Goal: Entertainment & Leisure: Consume media (video, audio)

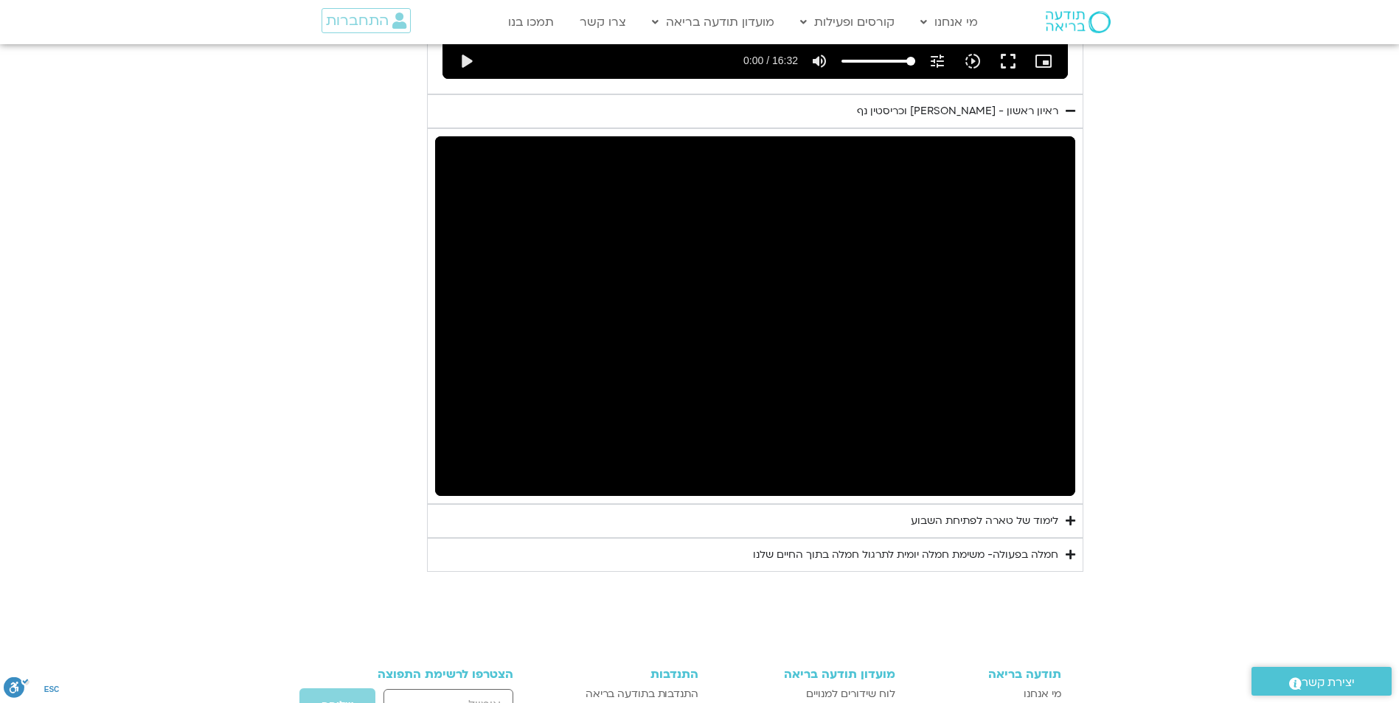
click at [441, 461] on button "pause" at bounding box center [458, 478] width 35 height 35
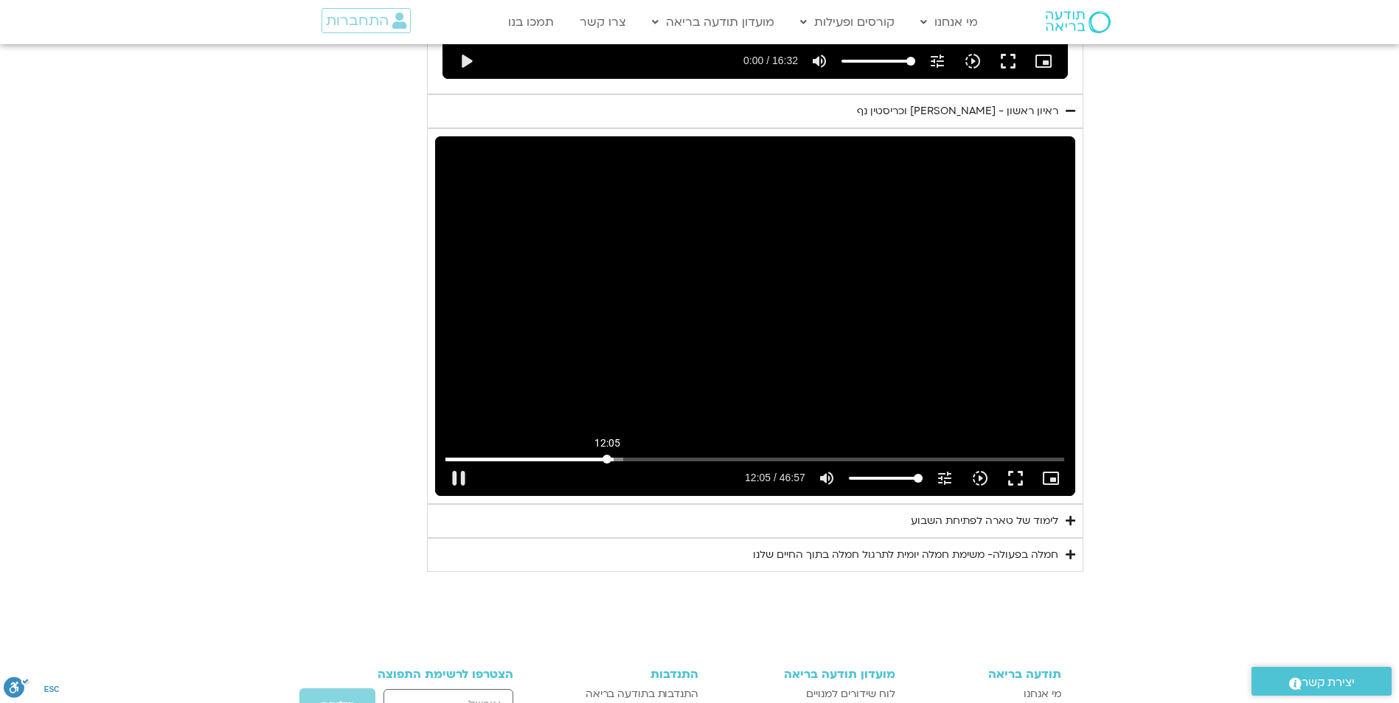
click at [607, 455] on input "Seek" at bounding box center [754, 459] width 619 height 9
drag, startPoint x: 607, startPoint y: 439, endPoint x: 505, endPoint y: 440, distance: 101.7
click at [505, 455] on input "Seek" at bounding box center [754, 459] width 619 height 9
drag, startPoint x: 509, startPoint y: 440, endPoint x: 491, endPoint y: 440, distance: 18.4
click at [491, 455] on input "Seek" at bounding box center [754, 459] width 619 height 9
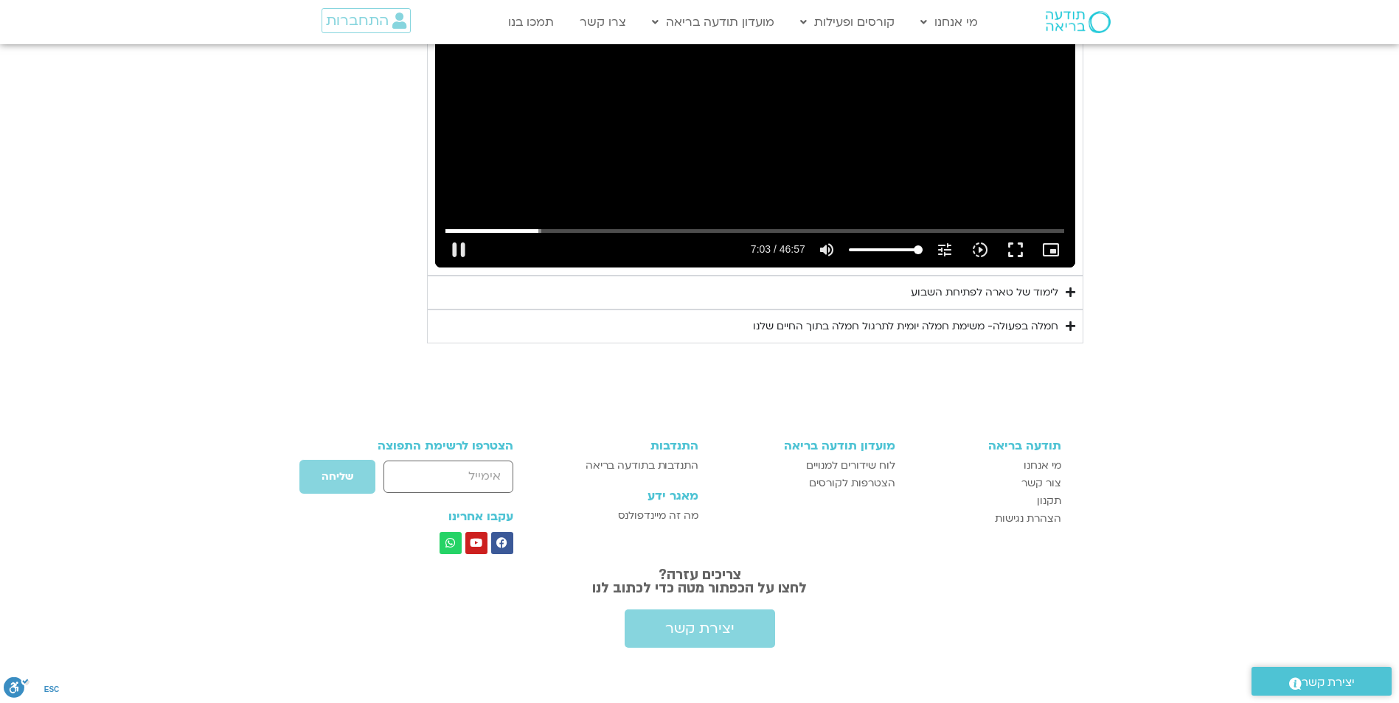
scroll to position [1975, 0]
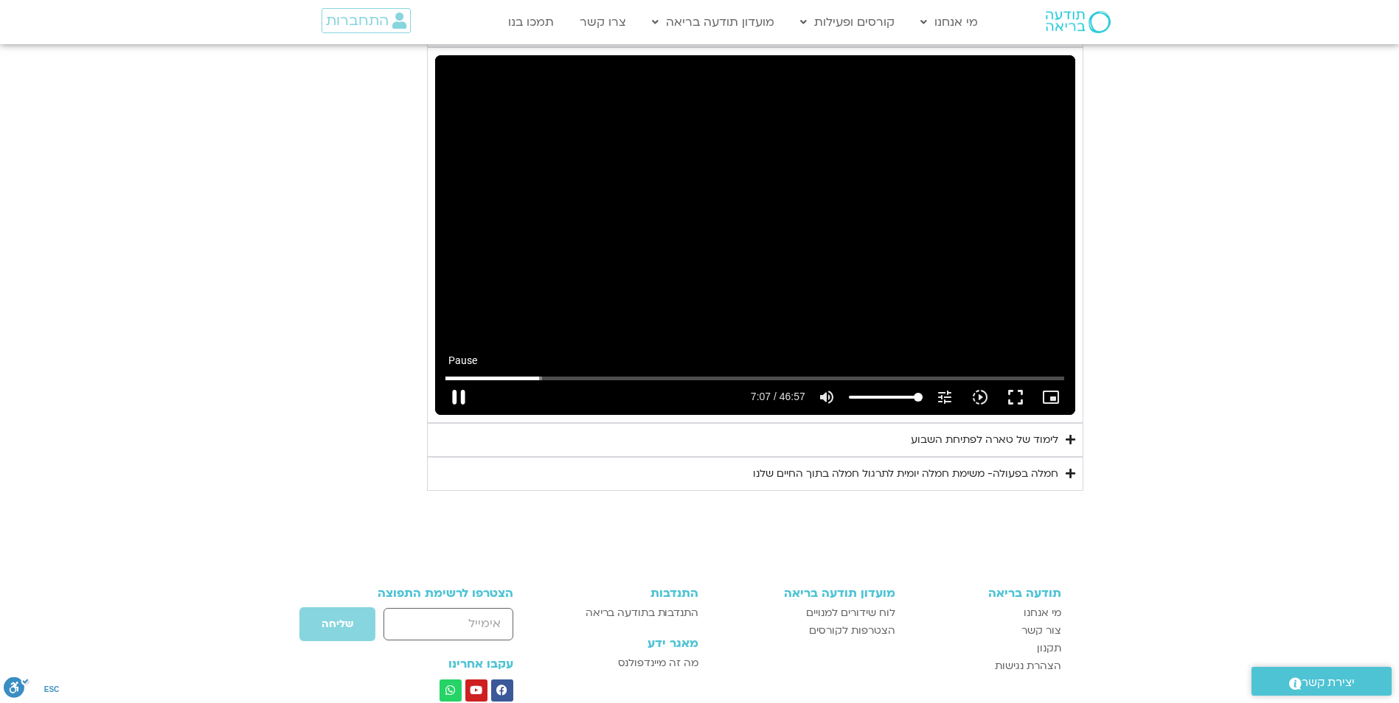
click at [459, 380] on button "pause" at bounding box center [458, 397] width 35 height 35
click at [441, 380] on button "play_arrow" at bounding box center [458, 397] width 35 height 35
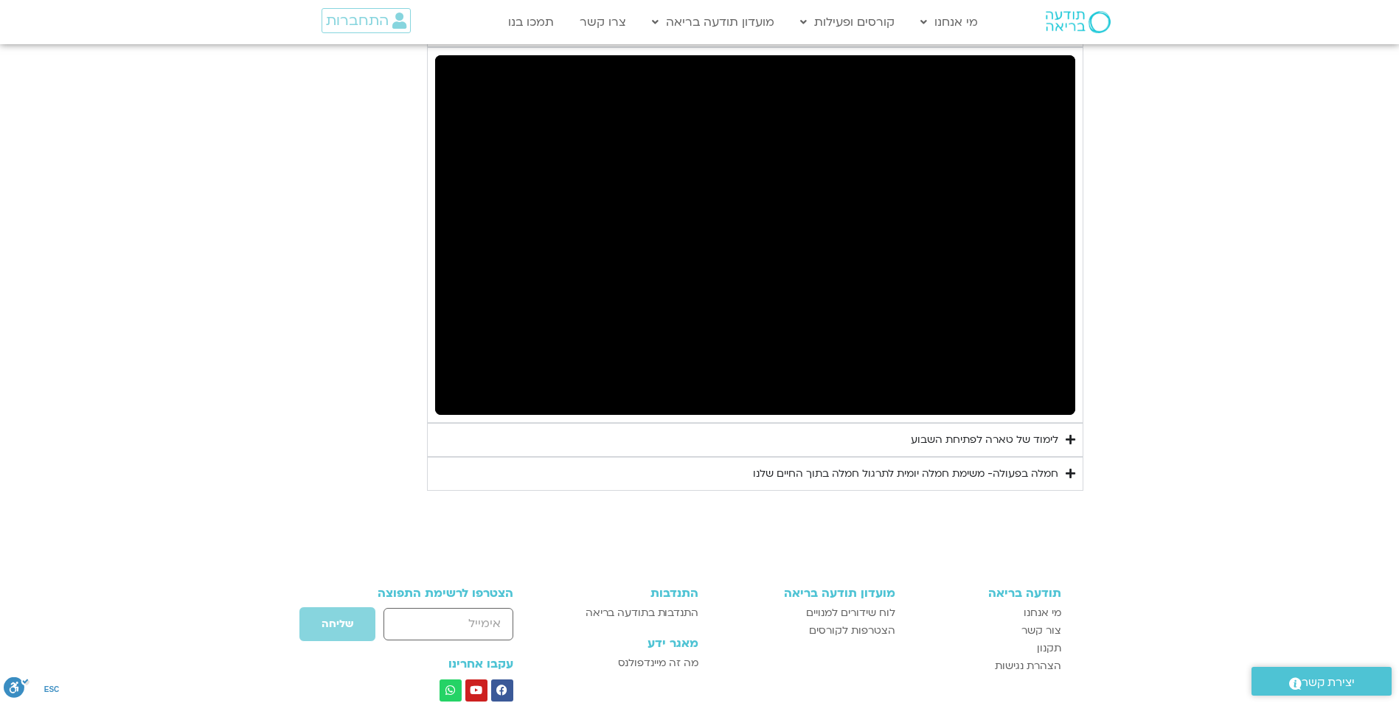
click at [441, 380] on button "pause" at bounding box center [458, 397] width 35 height 35
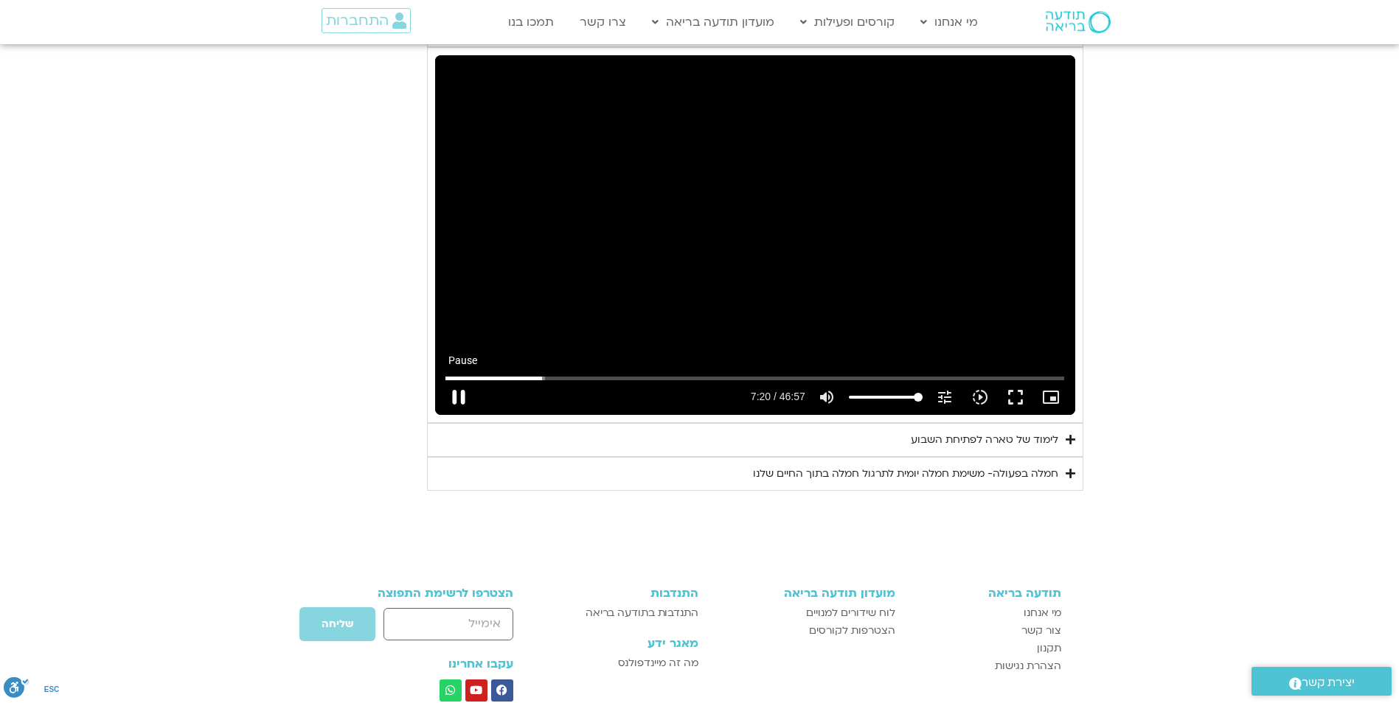
click at [456, 380] on button "pause" at bounding box center [458, 397] width 35 height 35
click at [441, 380] on button "play_arrow" at bounding box center [458, 397] width 35 height 35
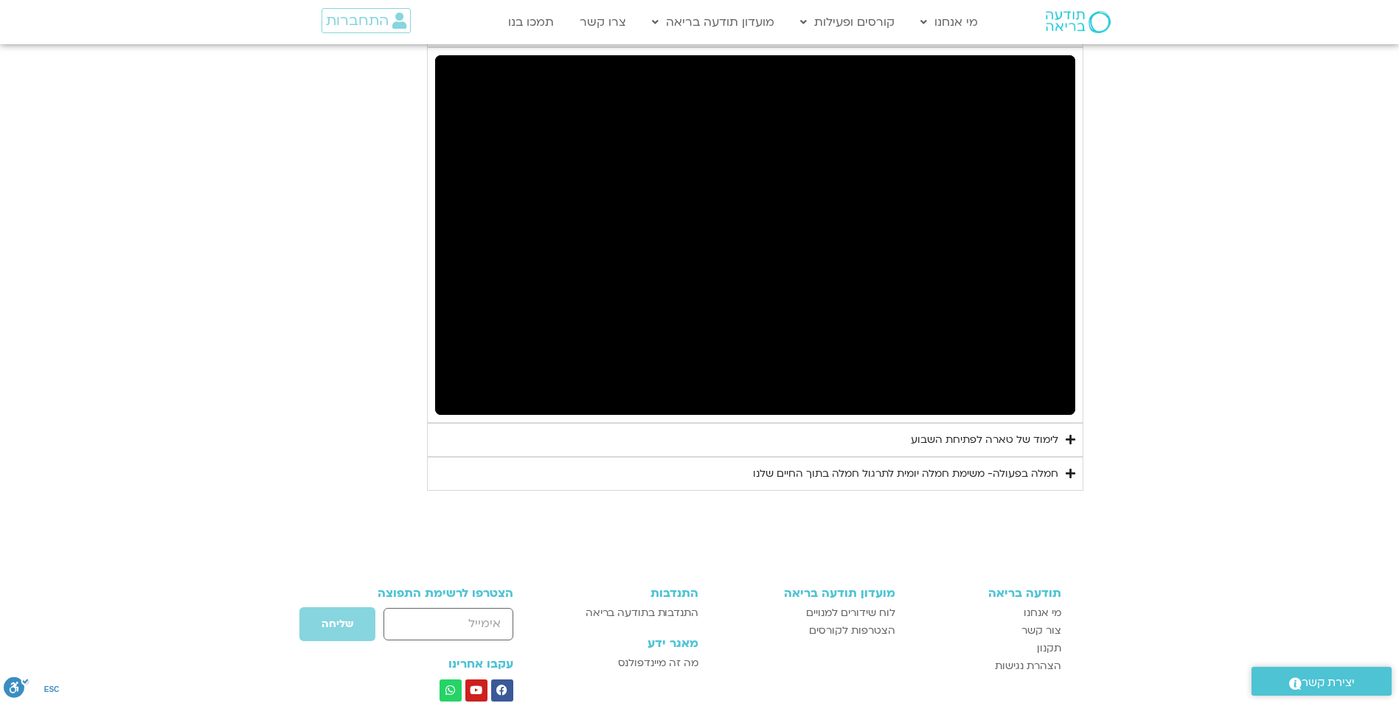
click at [441, 380] on button "pause" at bounding box center [458, 397] width 35 height 35
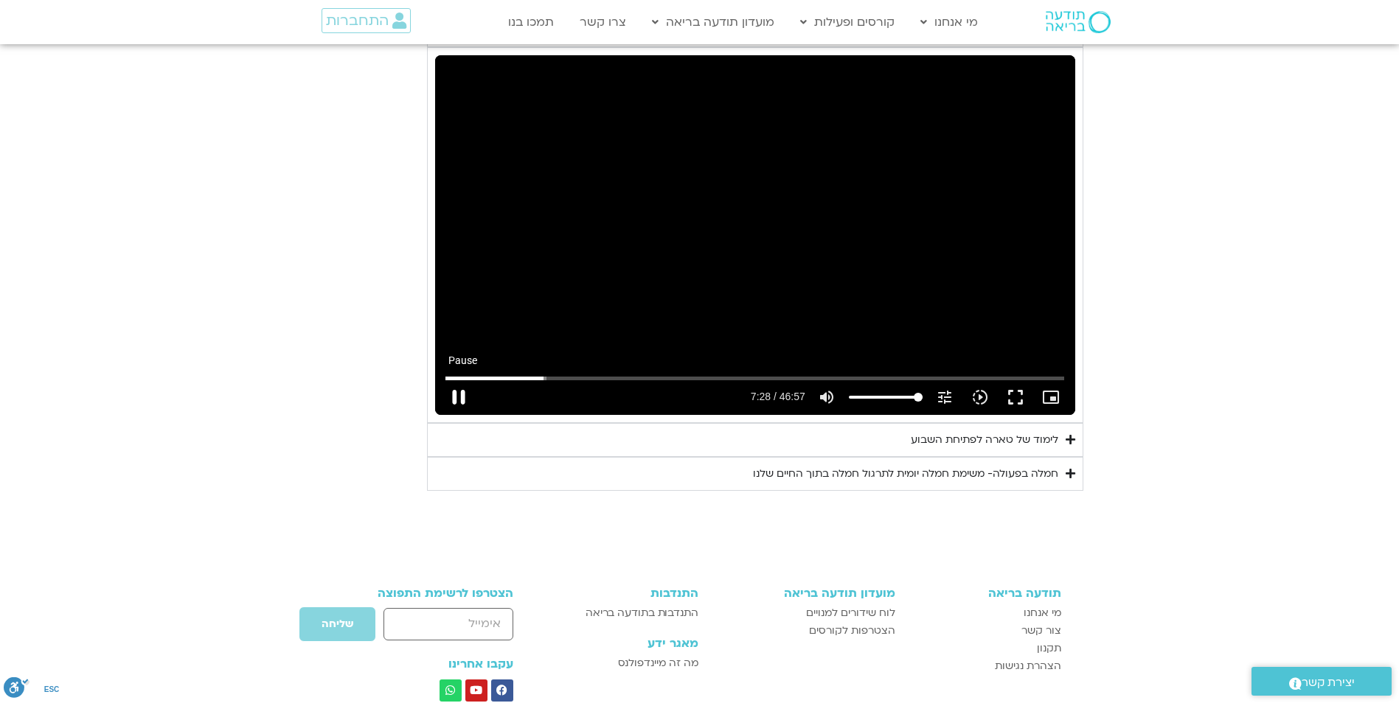
click at [447, 380] on button "pause" at bounding box center [458, 397] width 35 height 35
click at [540, 374] on input "Seek" at bounding box center [754, 378] width 619 height 9
click at [459, 380] on button "play_arrow" at bounding box center [458, 397] width 35 height 35
click at [460, 380] on button "pause" at bounding box center [458, 397] width 35 height 35
click at [441, 380] on button "play_arrow" at bounding box center [458, 397] width 35 height 35
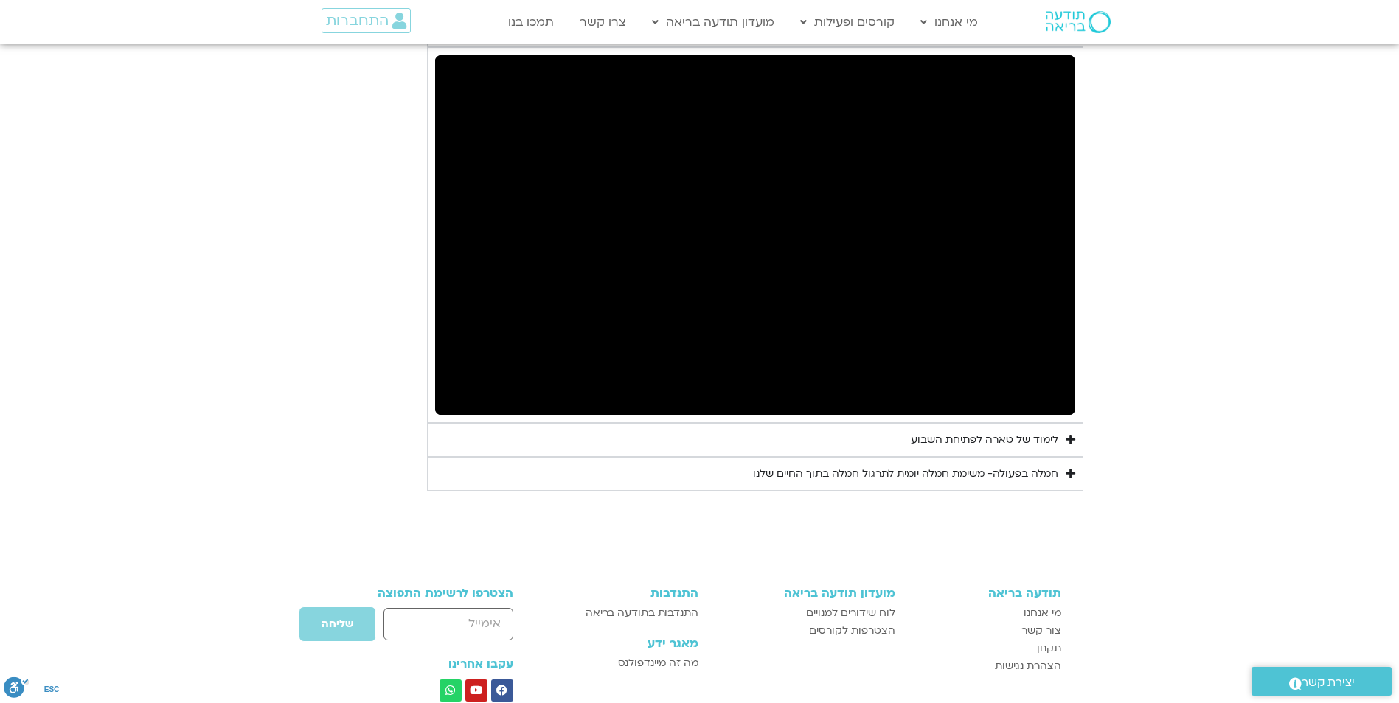
click at [441, 380] on button "pause" at bounding box center [458, 397] width 35 height 35
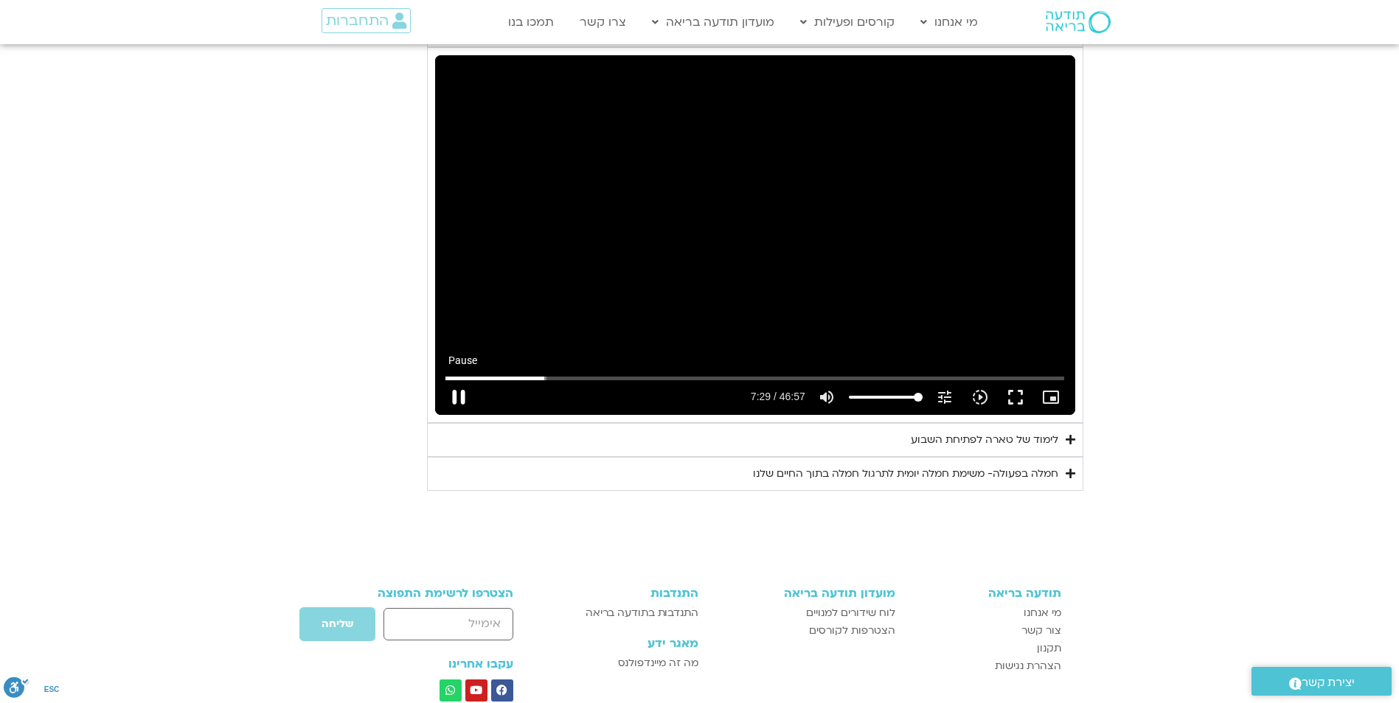
click at [464, 380] on button "pause" at bounding box center [458, 397] width 35 height 35
click at [460, 380] on button "play_arrow" at bounding box center [458, 397] width 35 height 35
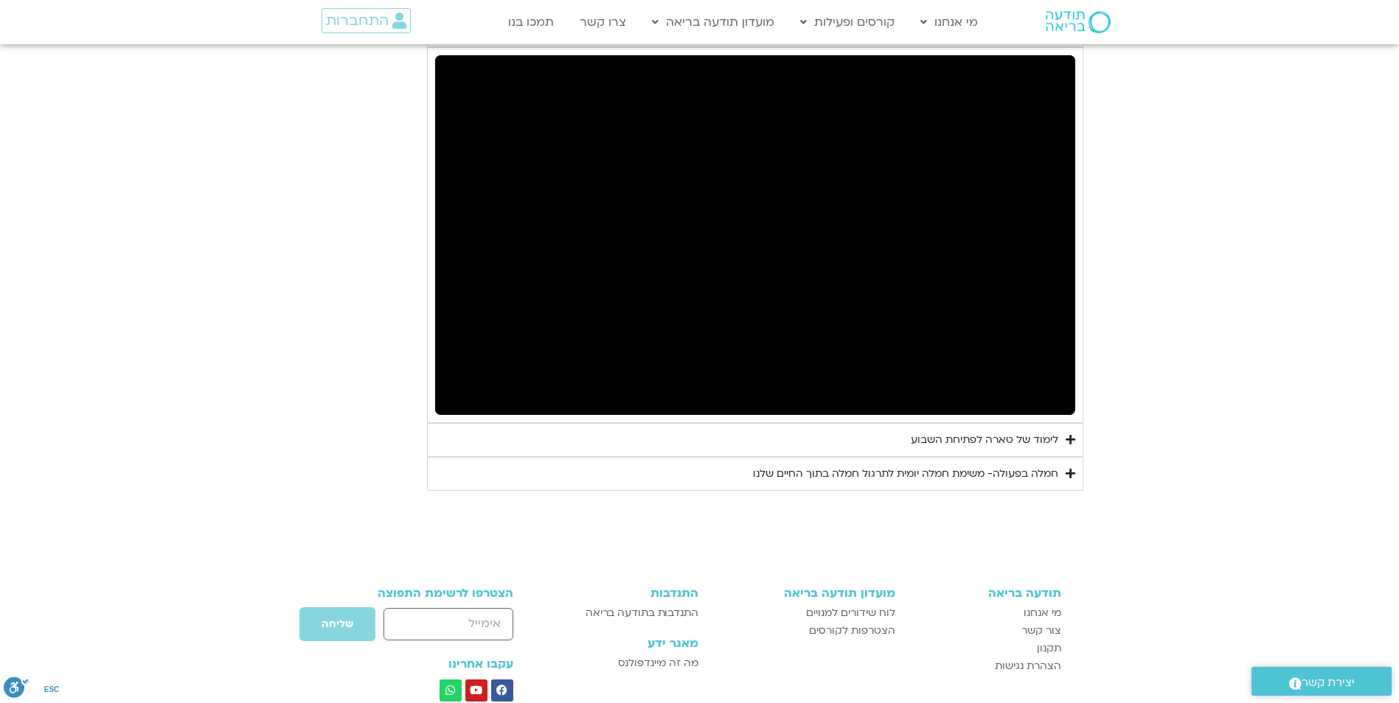
click at [460, 380] on button "pause" at bounding box center [458, 397] width 35 height 35
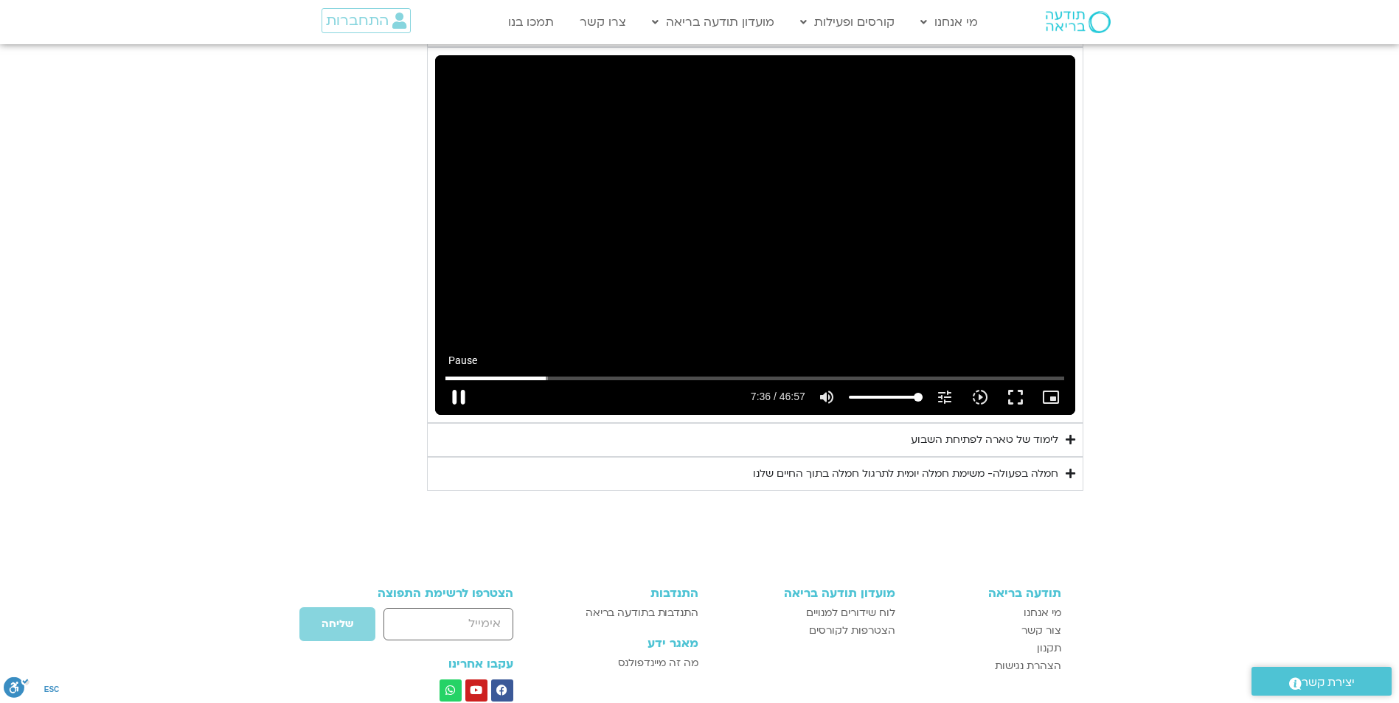
click at [459, 380] on button "pause" at bounding box center [458, 397] width 35 height 35
click at [441, 380] on button "play_arrow" at bounding box center [458, 397] width 35 height 35
click at [459, 380] on button "pause" at bounding box center [458, 397] width 35 height 35
click at [457, 380] on button "play_arrow" at bounding box center [458, 397] width 35 height 35
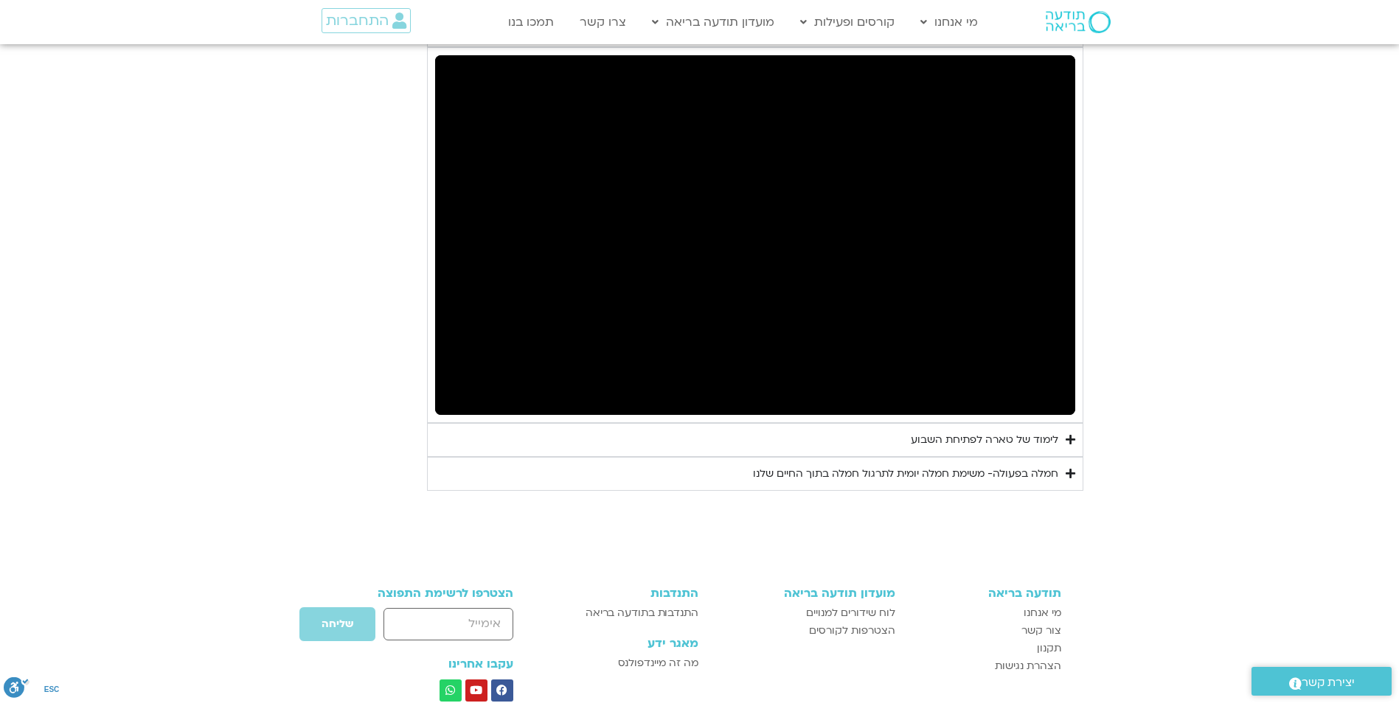
click at [461, 380] on button "pause" at bounding box center [458, 397] width 35 height 35
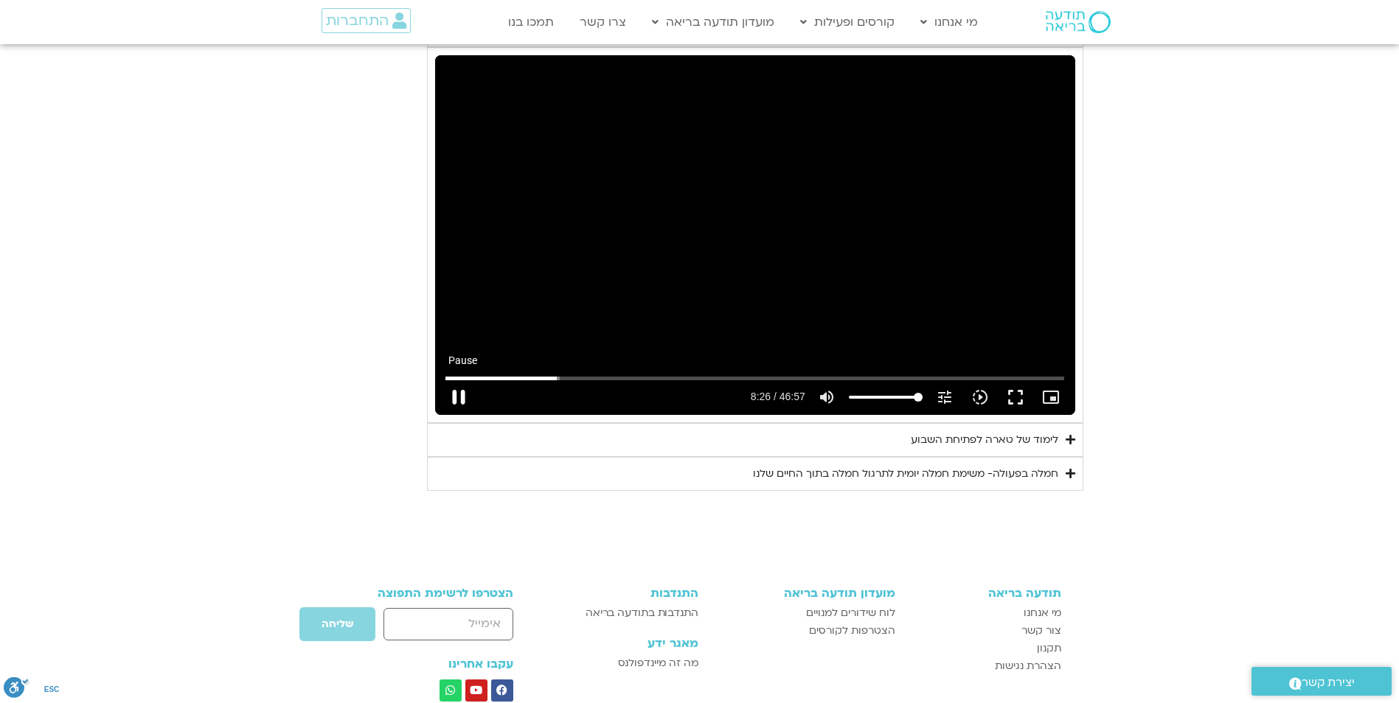
click at [453, 380] on button "pause" at bounding box center [458, 397] width 35 height 35
click at [456, 380] on button "play_arrow" at bounding box center [458, 397] width 35 height 35
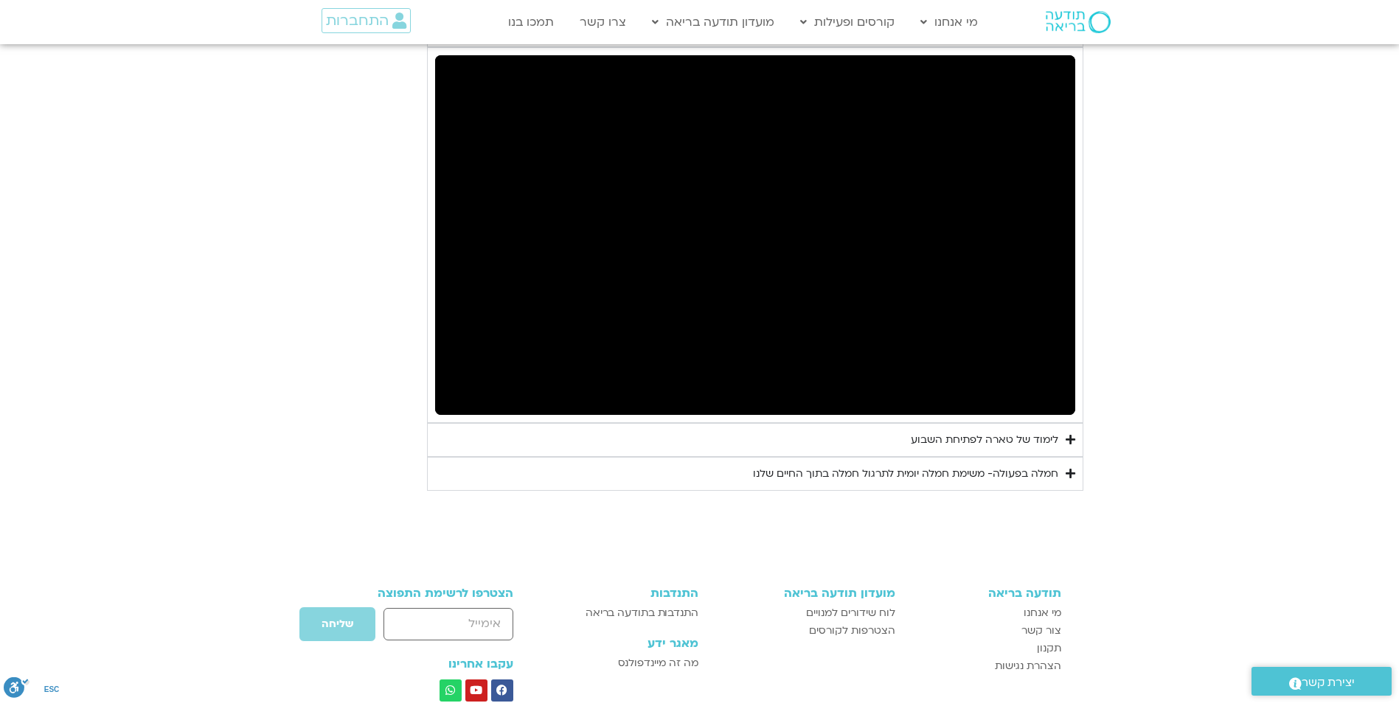
click at [450, 380] on button "pause" at bounding box center [458, 397] width 35 height 35
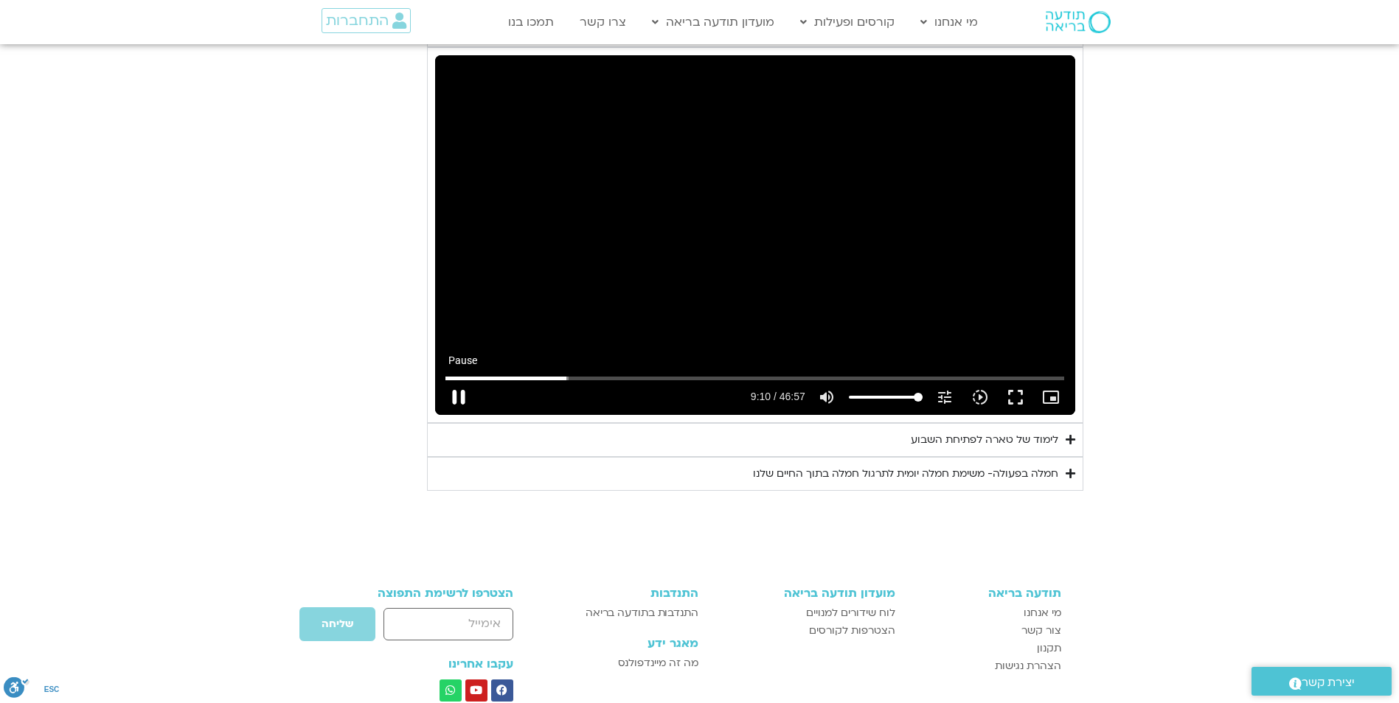
click at [459, 380] on button "pause" at bounding box center [458, 397] width 35 height 35
click at [456, 380] on button "play_arrow" at bounding box center [458, 397] width 35 height 35
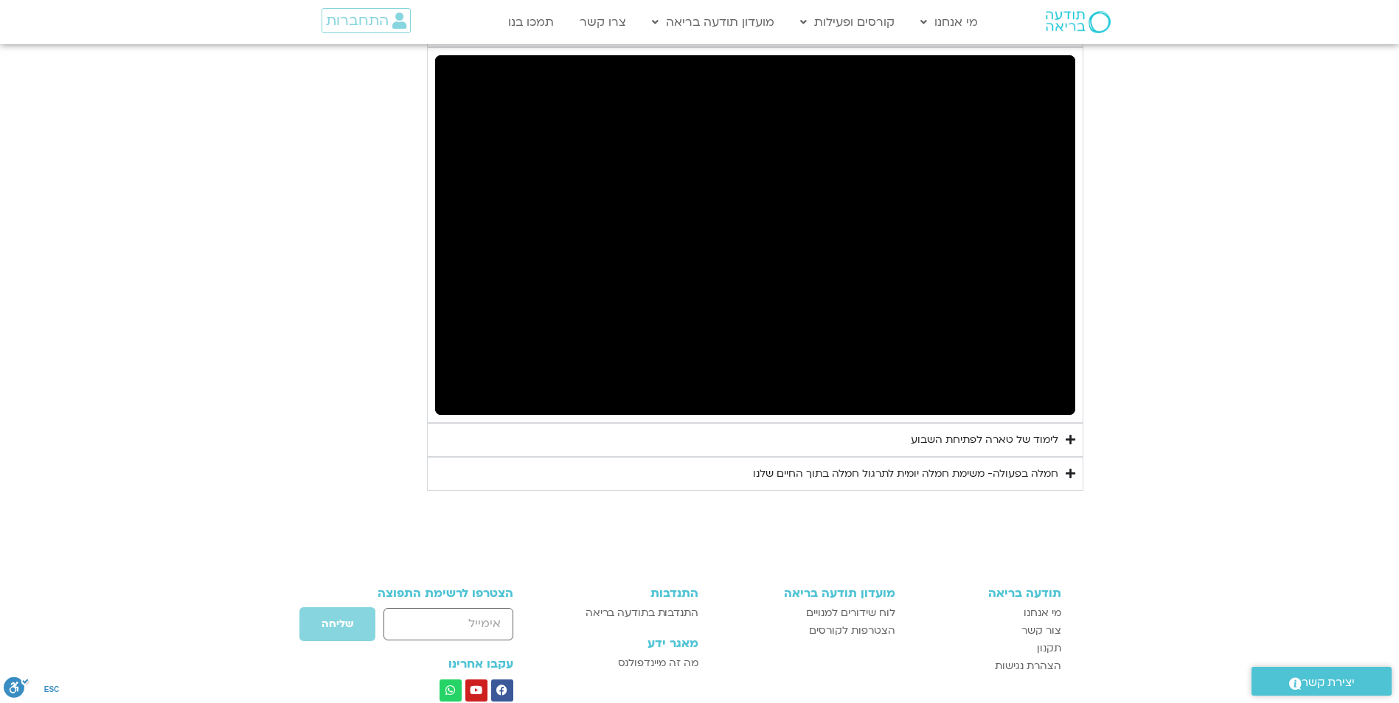
click at [441, 380] on button "pause" at bounding box center [458, 397] width 35 height 35
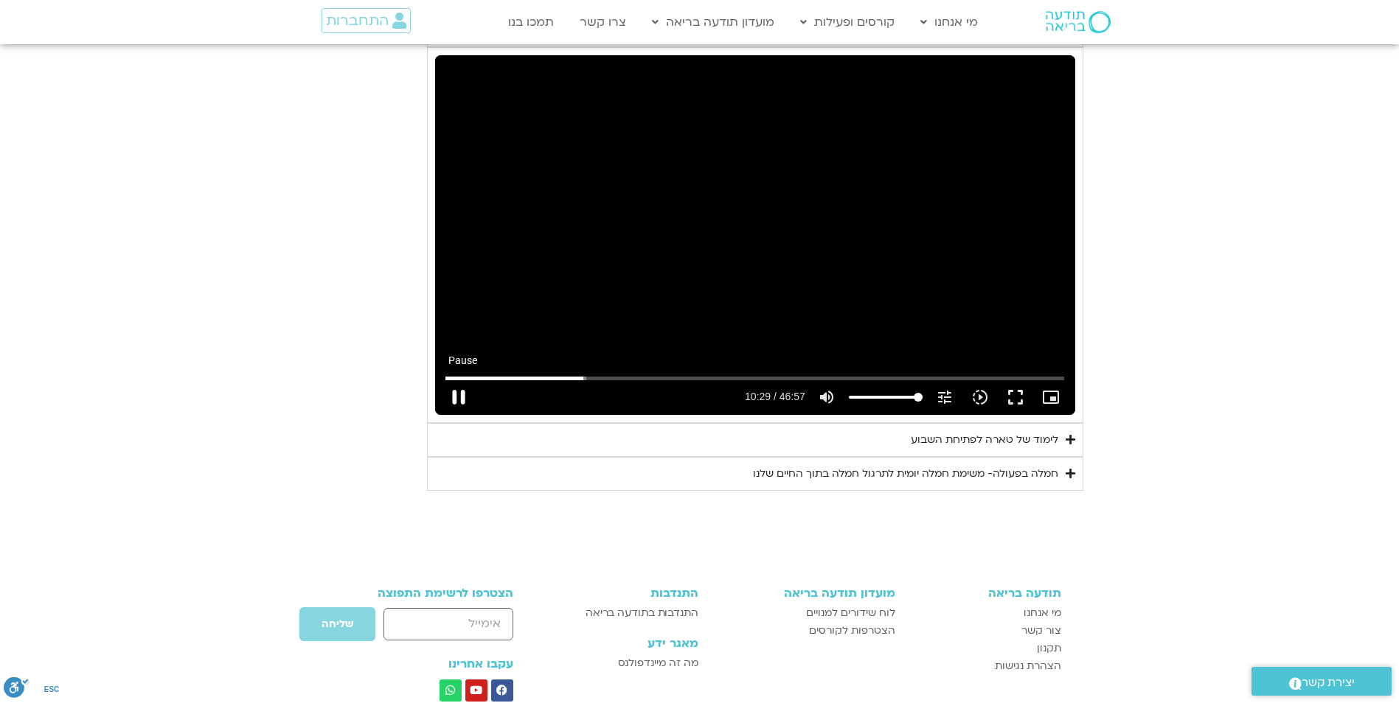
click at [454, 380] on button "pause" at bounding box center [458, 397] width 35 height 35
click at [441, 380] on button "play_arrow" at bounding box center [458, 397] width 35 height 35
click at [464, 380] on button "pause" at bounding box center [458, 397] width 35 height 35
click at [463, 380] on button "play_arrow" at bounding box center [458, 397] width 35 height 35
click at [456, 380] on button "pause" at bounding box center [458, 397] width 35 height 35
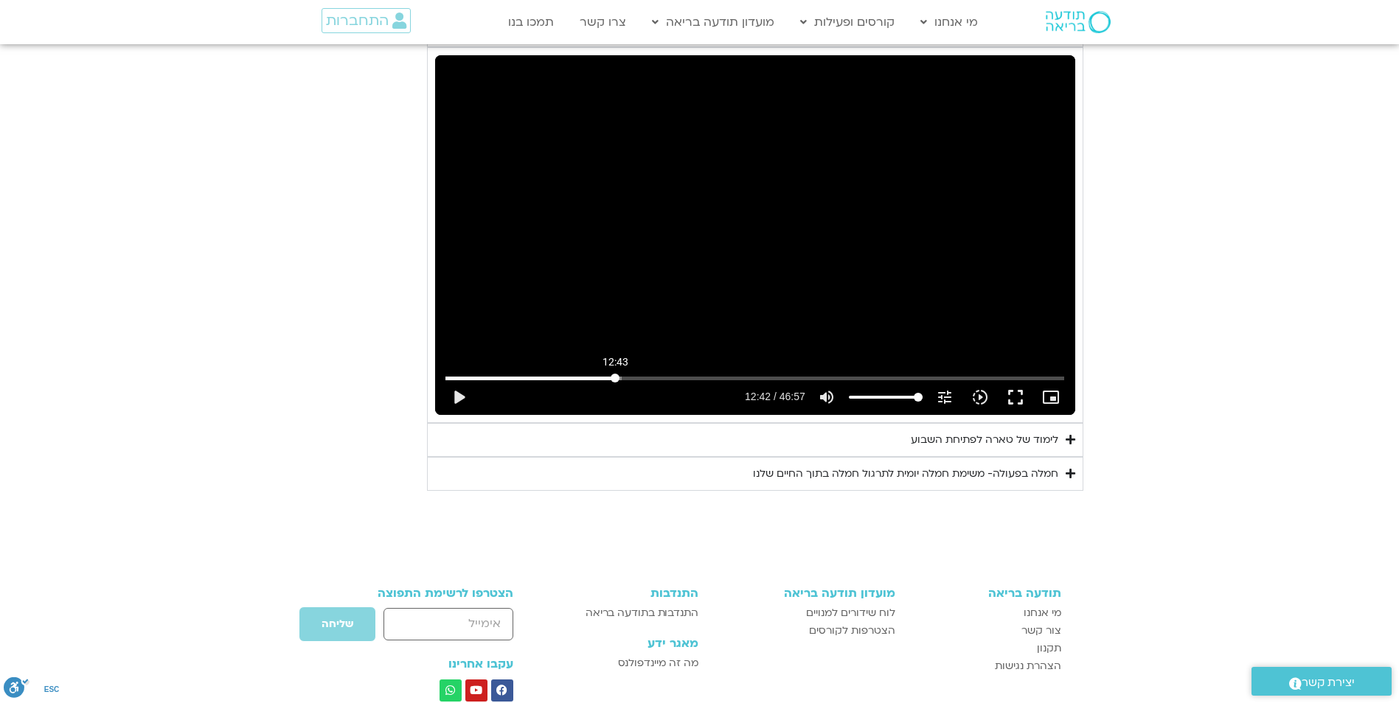
click at [615, 374] on input "Seek" at bounding box center [754, 378] width 619 height 9
click at [458, 380] on button "play_arrow" at bounding box center [458, 397] width 35 height 35
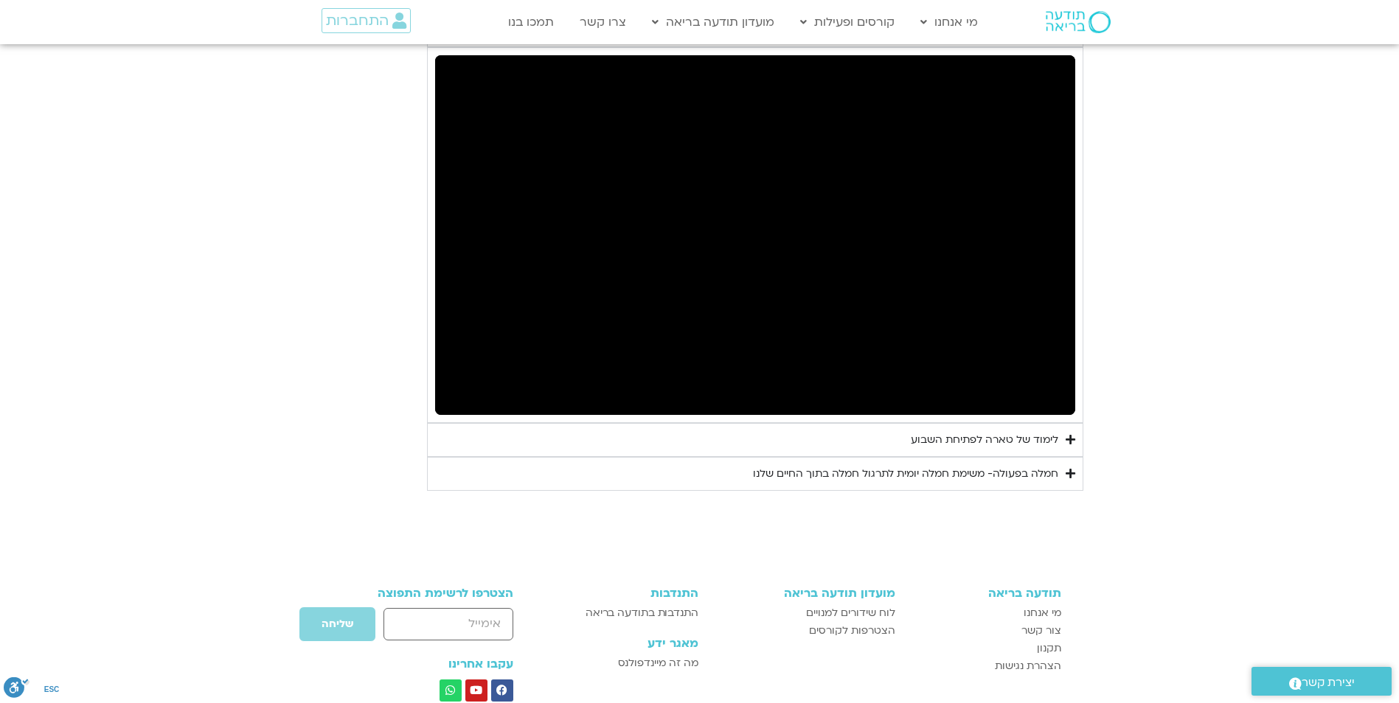
click at [456, 380] on button "pause" at bounding box center [458, 397] width 35 height 35
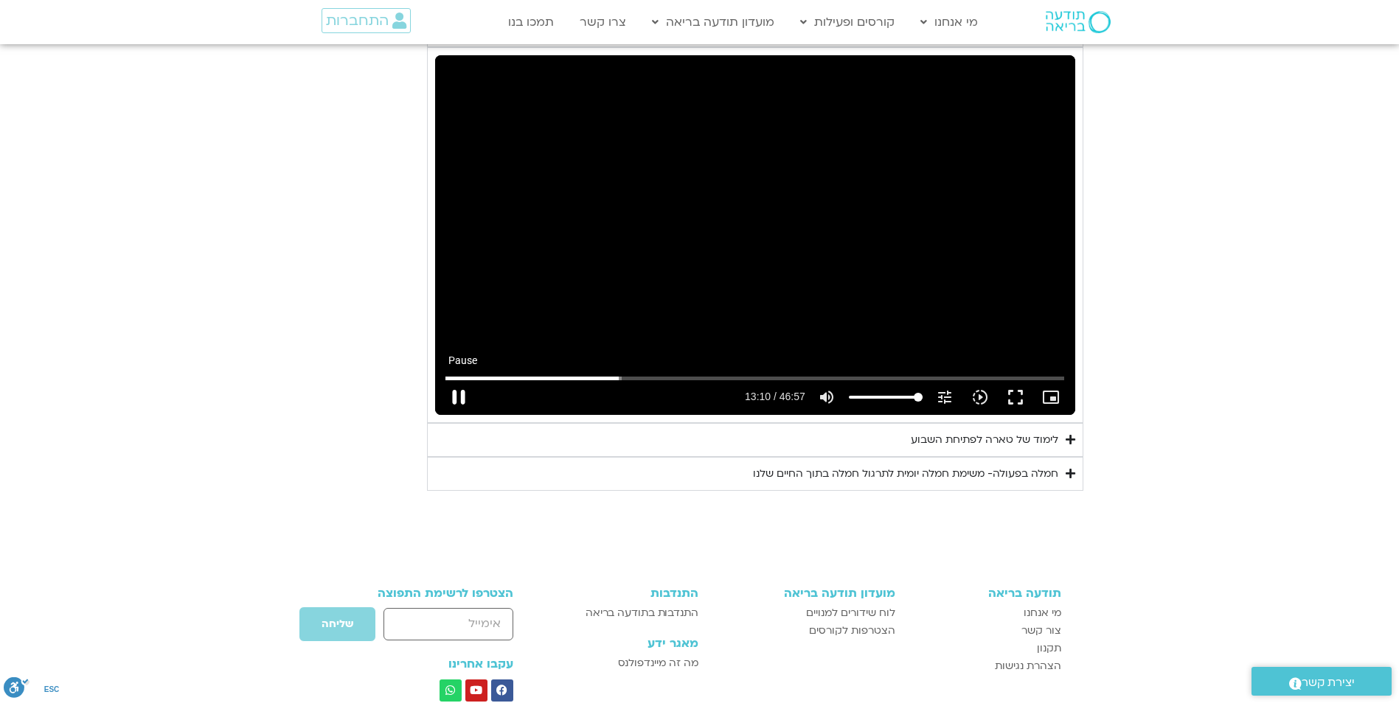
click at [463, 380] on button "pause" at bounding box center [458, 397] width 35 height 35
click at [618, 374] on input "Seek" at bounding box center [754, 378] width 619 height 9
click at [455, 380] on button "play_arrow" at bounding box center [458, 397] width 35 height 35
click at [458, 380] on button "pause" at bounding box center [458, 397] width 35 height 35
click at [459, 380] on button "play_arrow" at bounding box center [458, 397] width 35 height 35
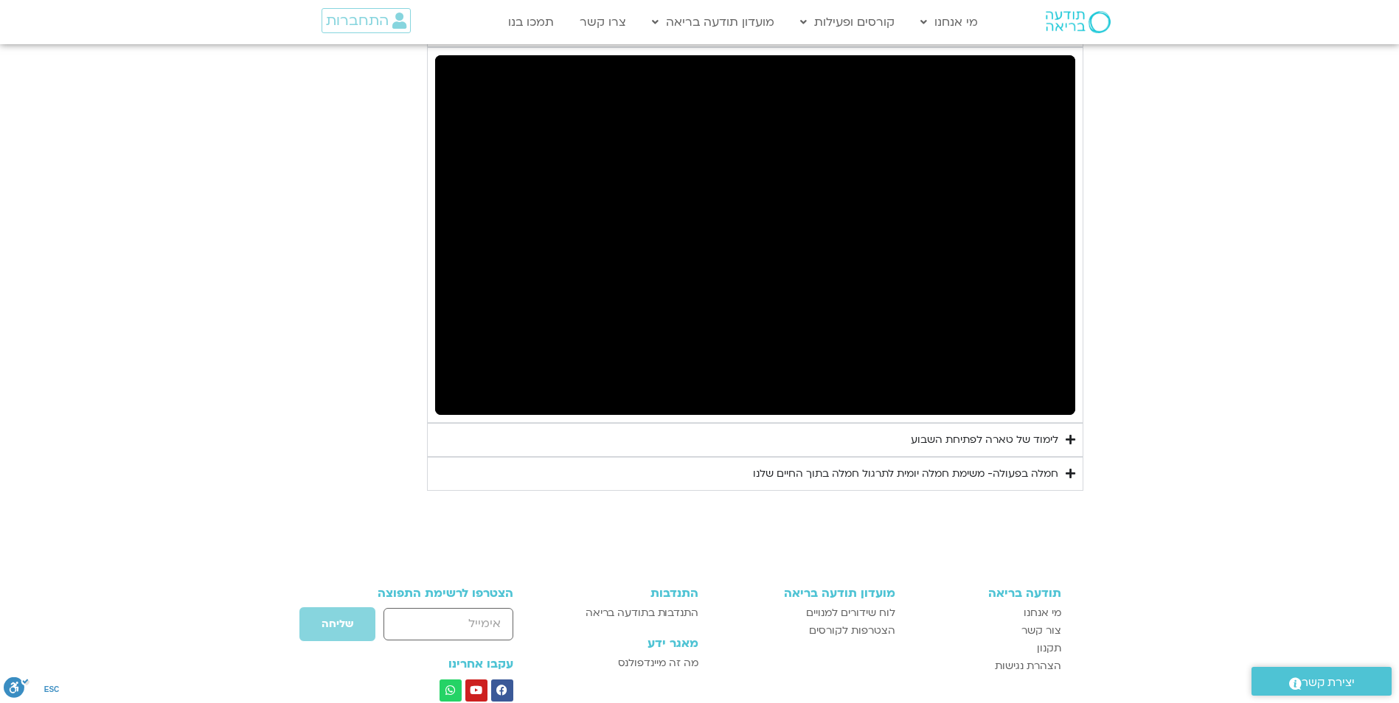
click at [441, 380] on button "pause" at bounding box center [458, 397] width 35 height 35
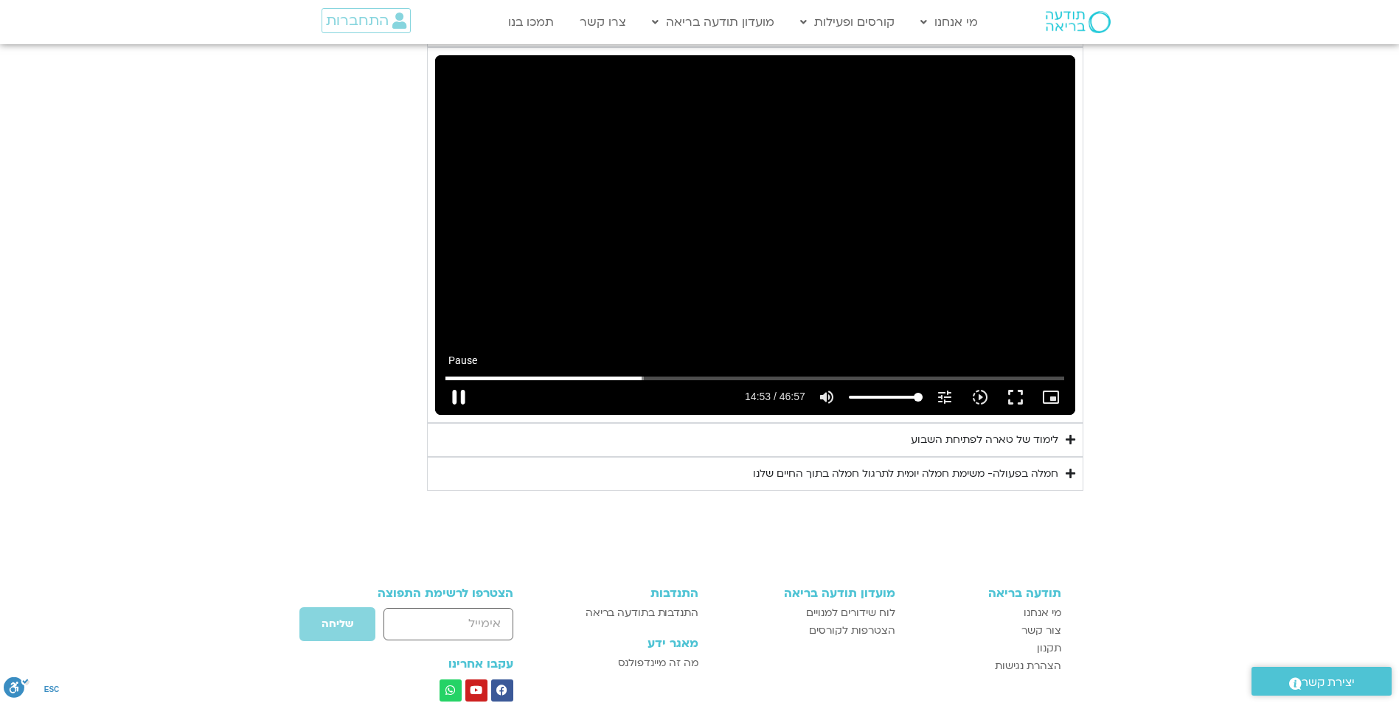
click at [456, 380] on button "pause" at bounding box center [458, 397] width 35 height 35
click at [461, 380] on button "play_arrow" at bounding box center [458, 397] width 35 height 35
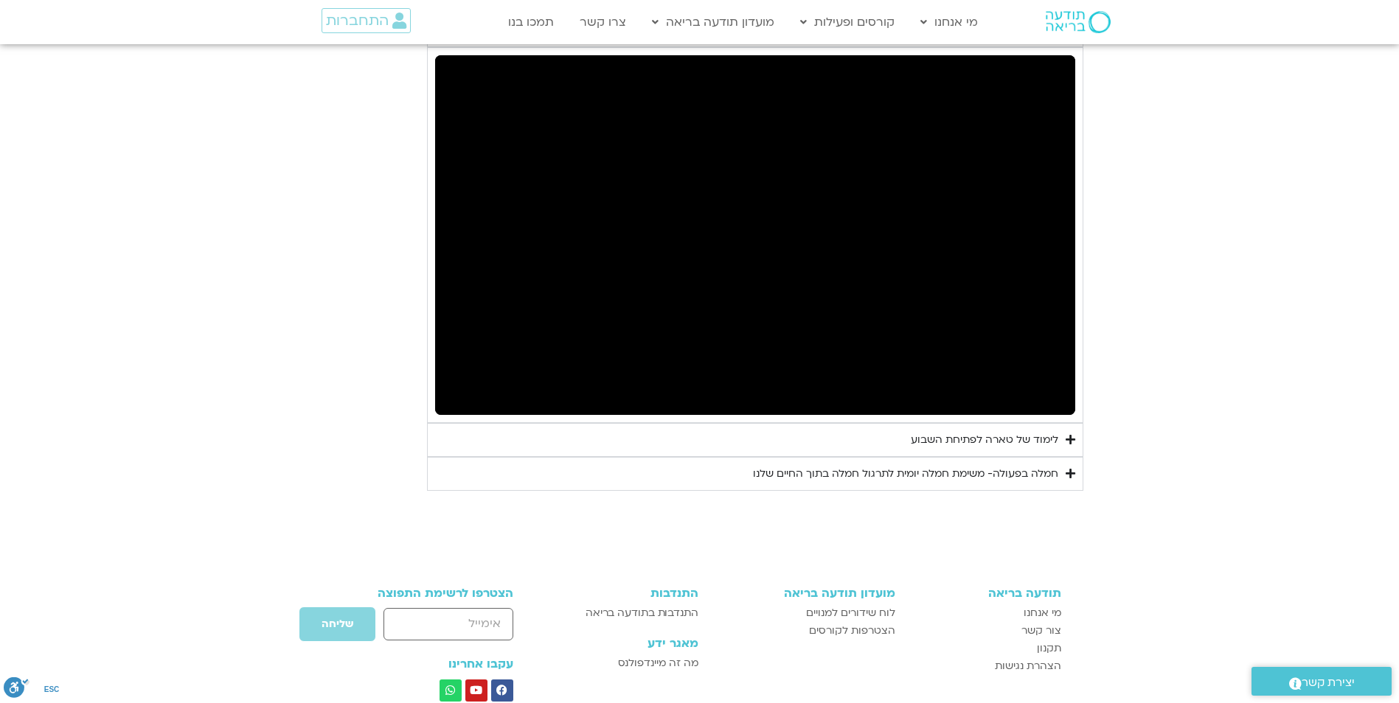
click at [457, 380] on button "pause" at bounding box center [458, 397] width 35 height 35
click at [459, 380] on button "pause" at bounding box center [458, 397] width 35 height 35
click at [460, 380] on button "pause" at bounding box center [458, 397] width 35 height 35
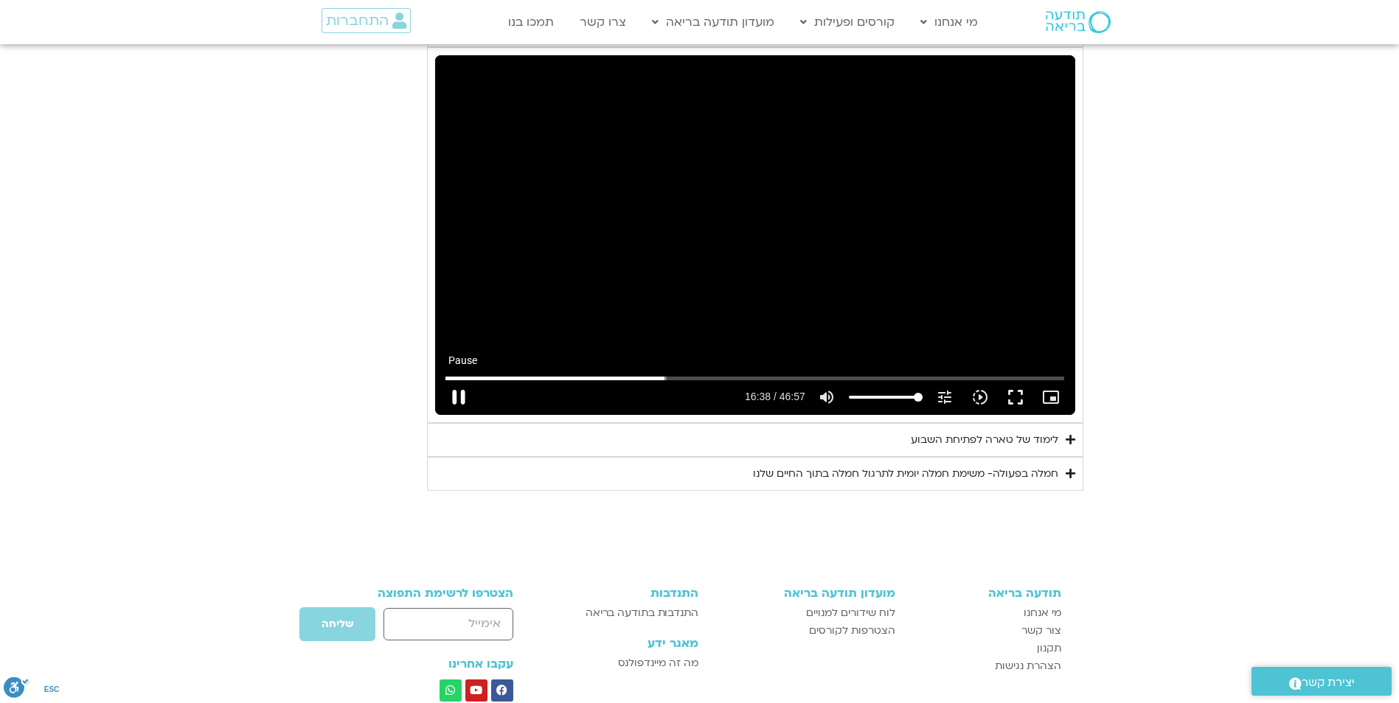
click at [451, 380] on button "pause" at bounding box center [458, 397] width 35 height 35
click at [459, 380] on button "play_arrow" at bounding box center [458, 397] width 35 height 35
click at [461, 380] on button "pause" at bounding box center [458, 397] width 35 height 35
click at [682, 374] on input "Seek" at bounding box center [754, 378] width 619 height 9
click at [459, 380] on button "play_arrow" at bounding box center [458, 397] width 35 height 35
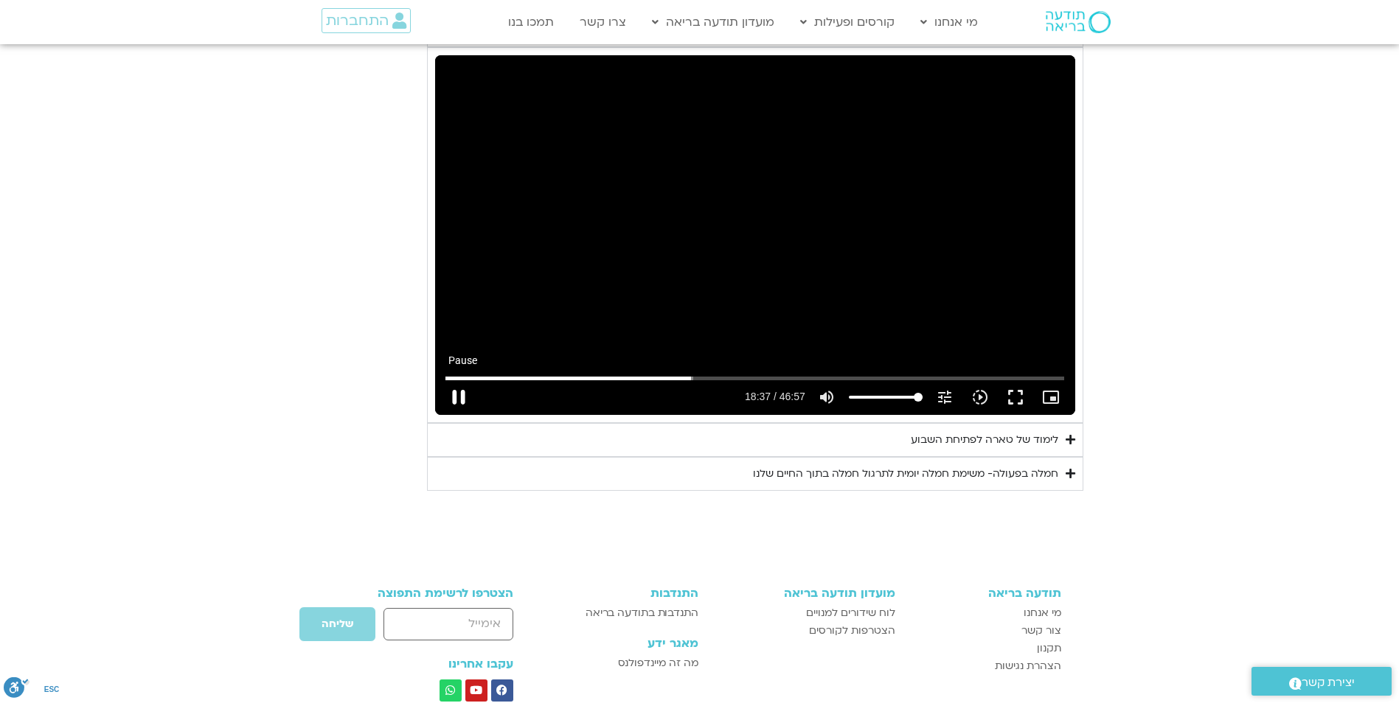
click at [461, 380] on button "pause" at bounding box center [458, 397] width 35 height 35
click at [458, 380] on button "play_arrow" at bounding box center [458, 397] width 35 height 35
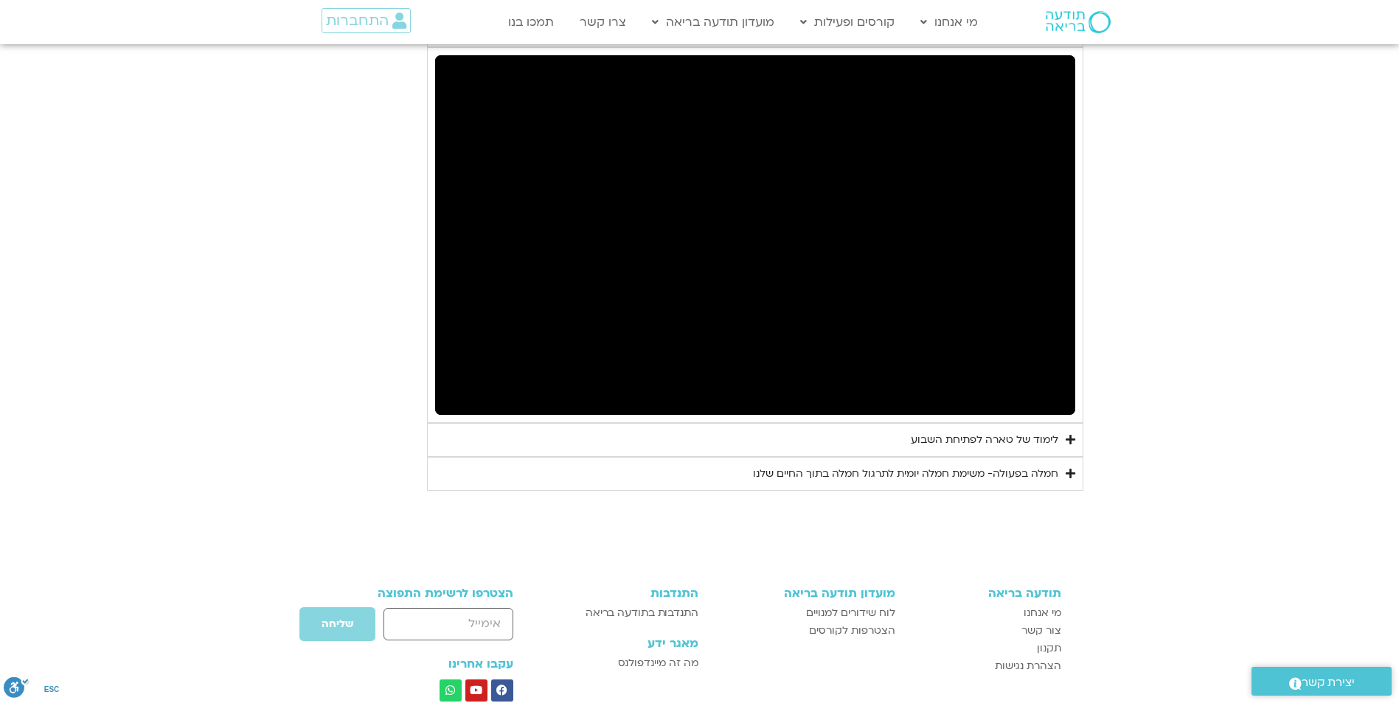
click at [461, 380] on button "pause" at bounding box center [458, 397] width 35 height 35
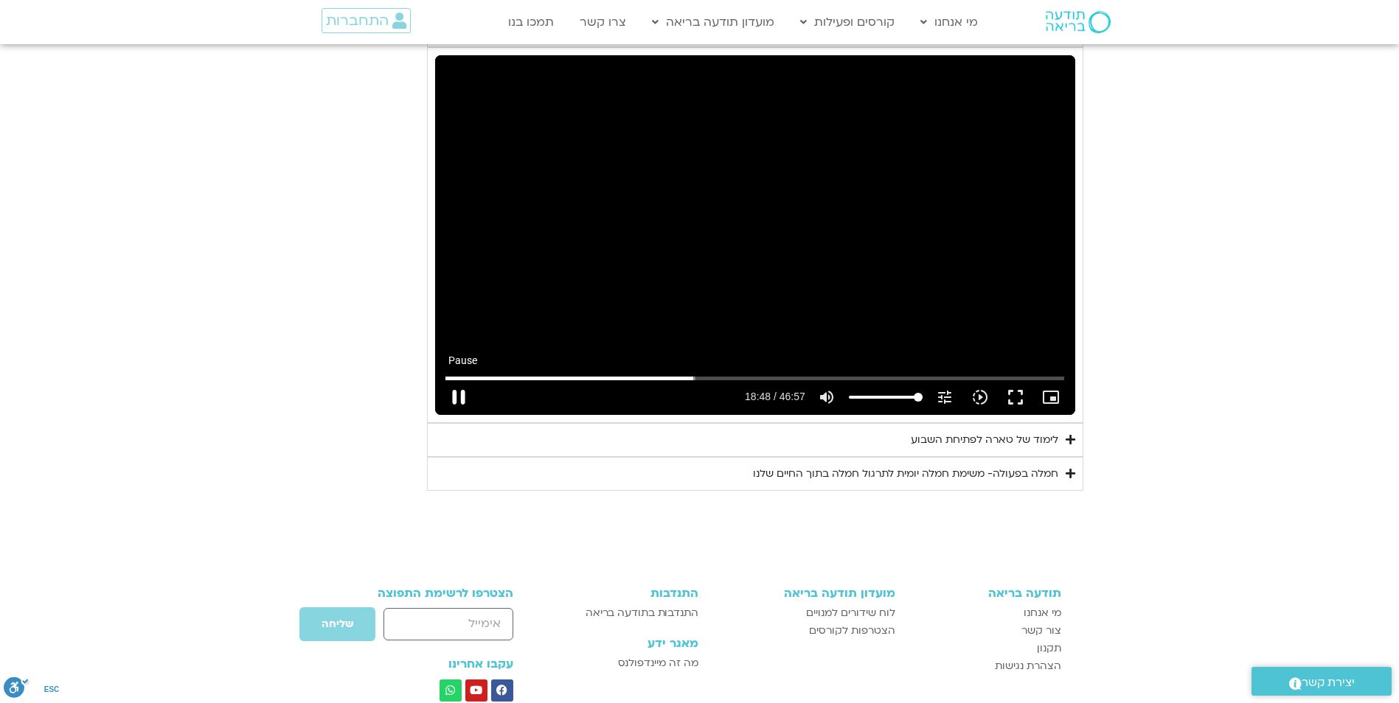
click at [455, 380] on button "pause" at bounding box center [458, 397] width 35 height 35
click at [458, 380] on button "play_arrow" at bounding box center [458, 397] width 35 height 35
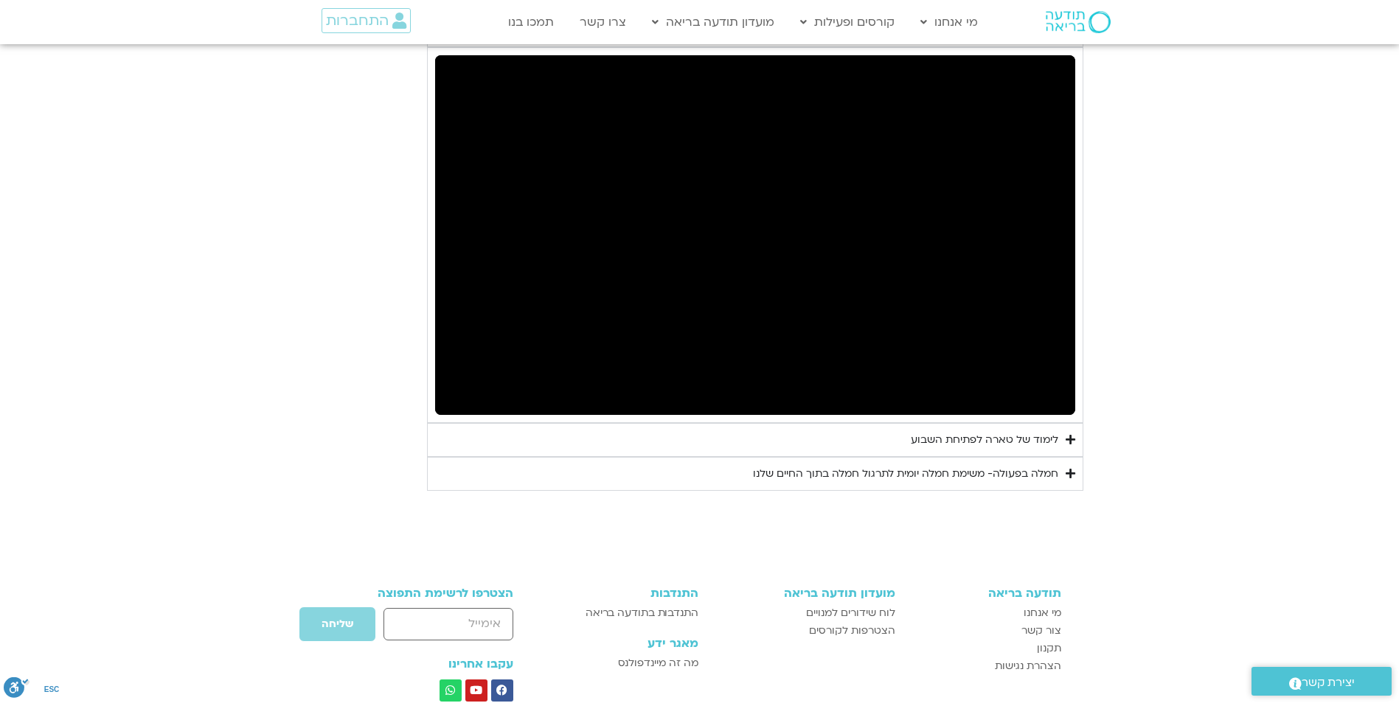
click at [461, 380] on button "pause" at bounding box center [458, 397] width 35 height 35
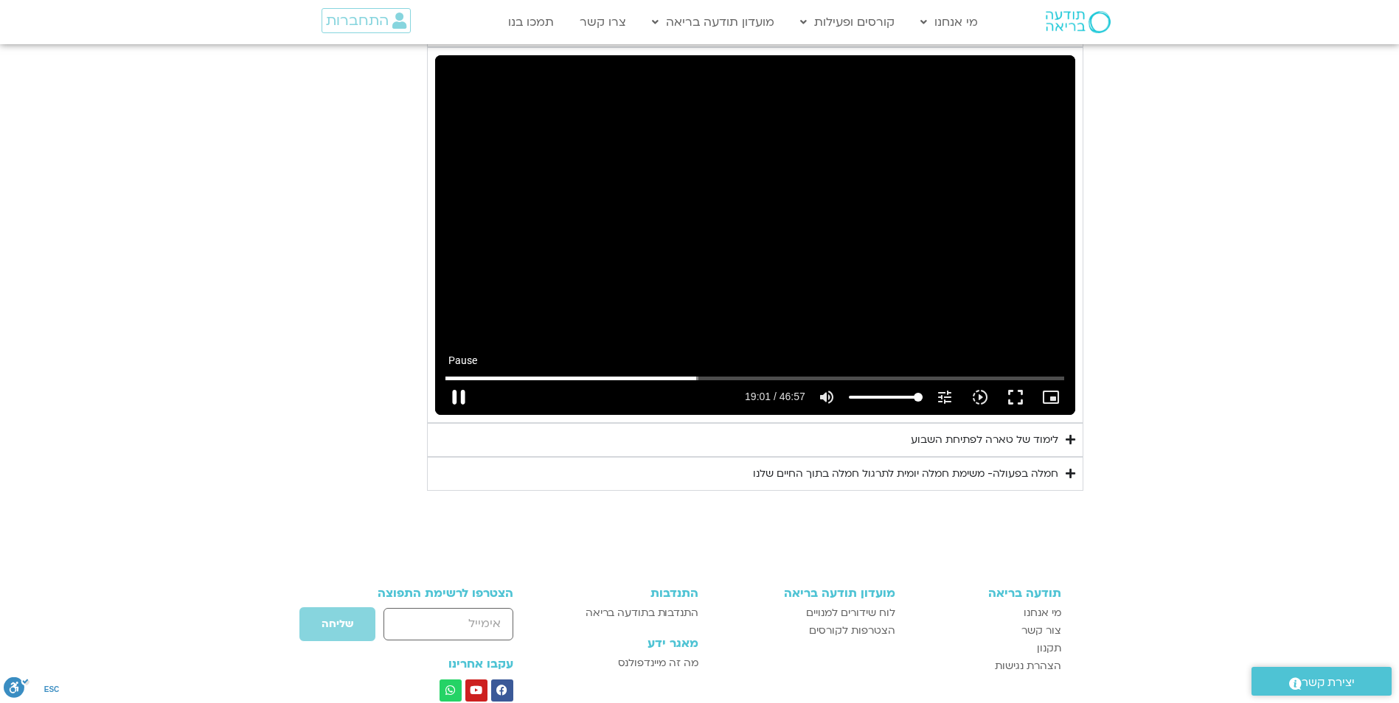
click at [461, 380] on button "pause" at bounding box center [458, 397] width 35 height 35
click at [461, 380] on button "play_arrow" at bounding box center [458, 397] width 35 height 35
click at [459, 380] on button "pause" at bounding box center [458, 397] width 35 height 35
click at [457, 380] on button "play_arrow" at bounding box center [458, 397] width 35 height 35
click at [714, 374] on input "Seek" at bounding box center [754, 378] width 619 height 9
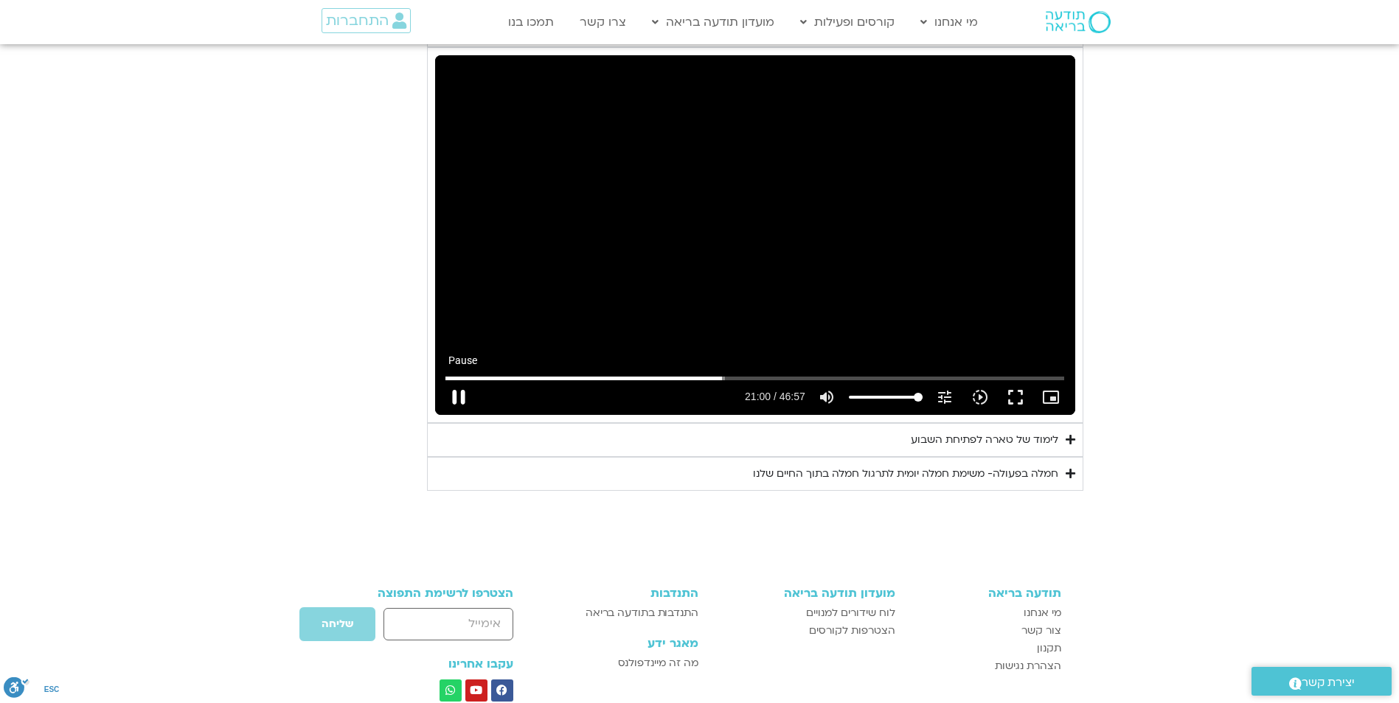
click at [466, 380] on button "pause" at bounding box center [458, 397] width 35 height 35
click at [464, 380] on button "play_arrow" at bounding box center [458, 397] width 35 height 35
click at [717, 374] on input "Seek" at bounding box center [754, 378] width 619 height 9
click at [458, 380] on button "pause" at bounding box center [458, 397] width 35 height 35
type input "1305.859158"
